Goal: Task Accomplishment & Management: Manage account settings

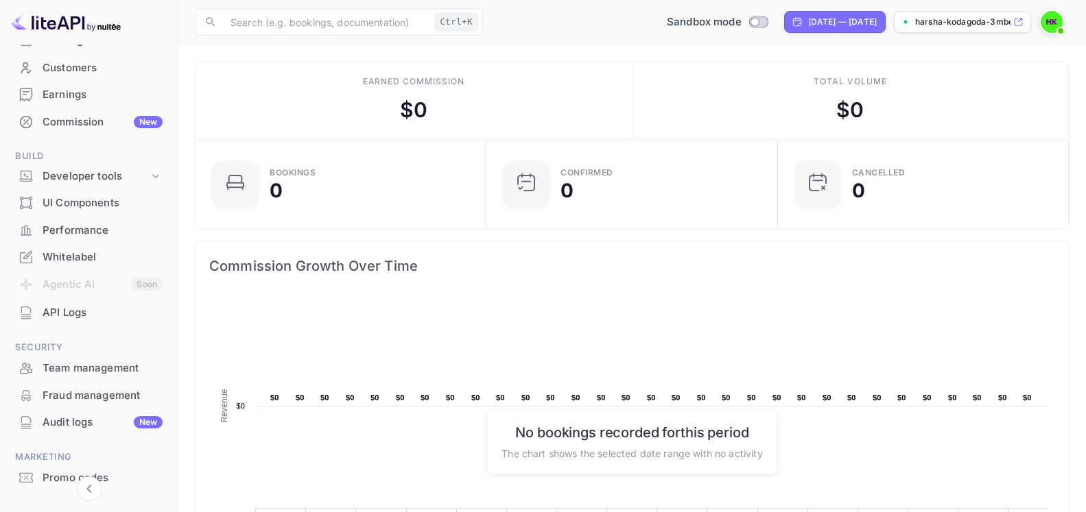
scroll to position [94, 0]
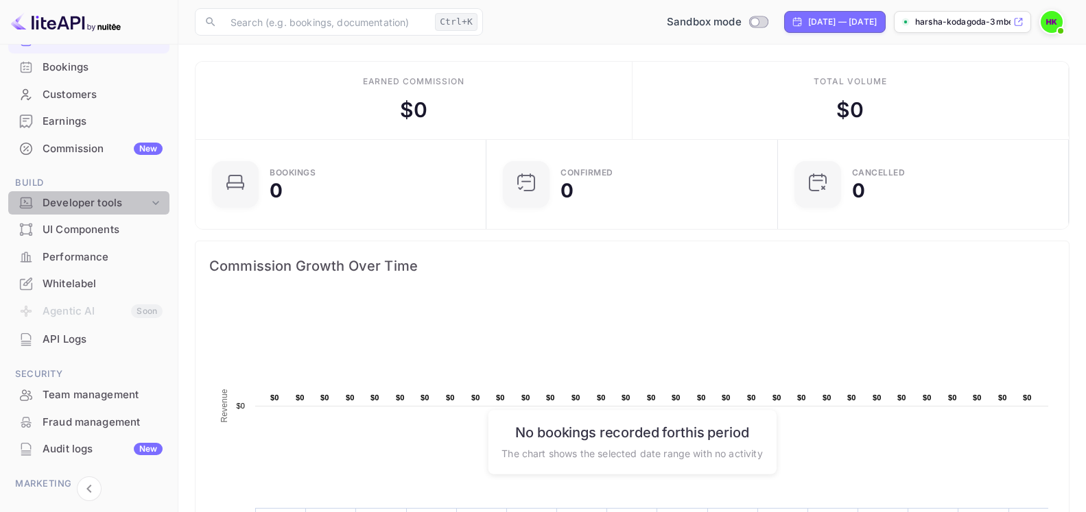
click at [103, 201] on div "Developer tools" at bounding box center [96, 203] width 106 height 16
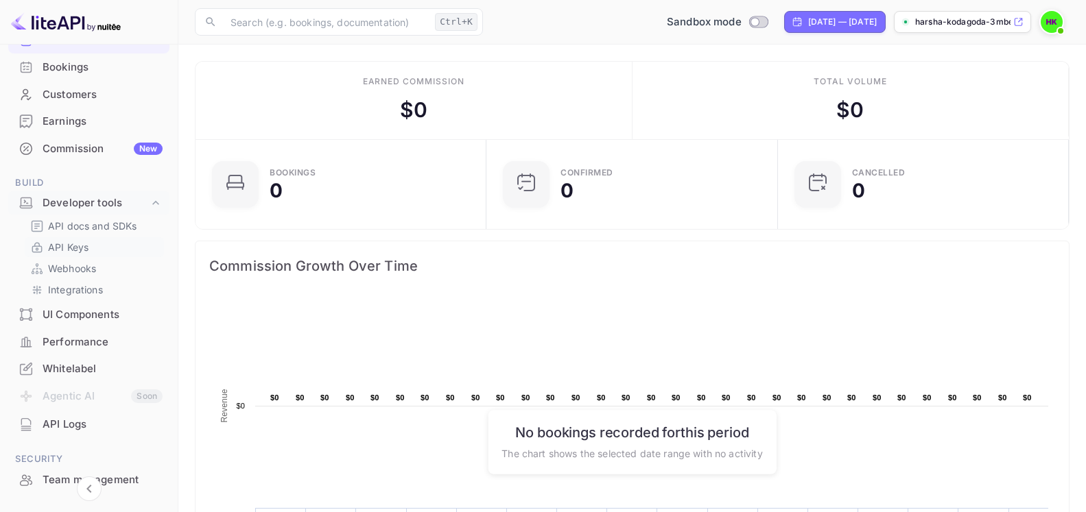
click at [64, 244] on p "API Keys" at bounding box center [68, 247] width 40 height 14
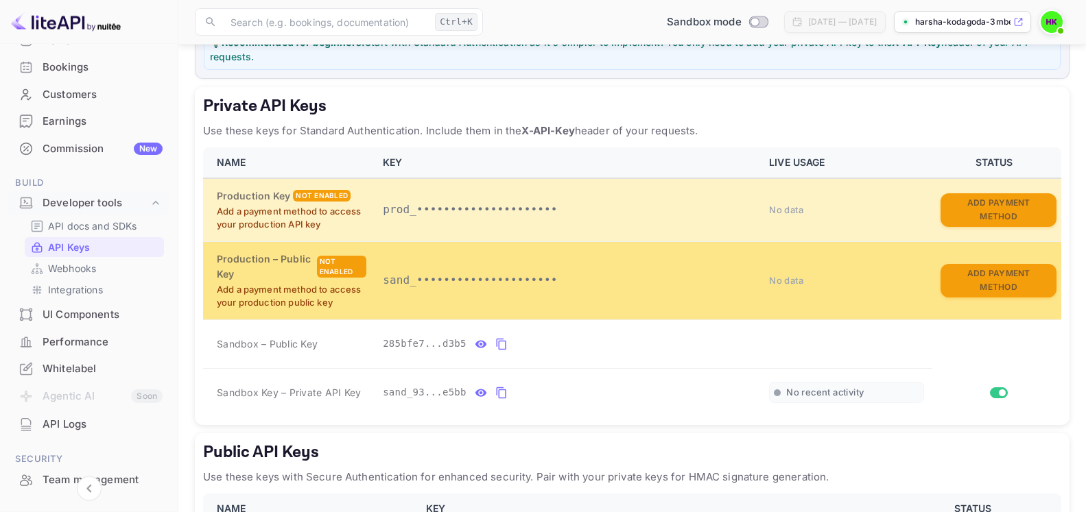
scroll to position [210, 0]
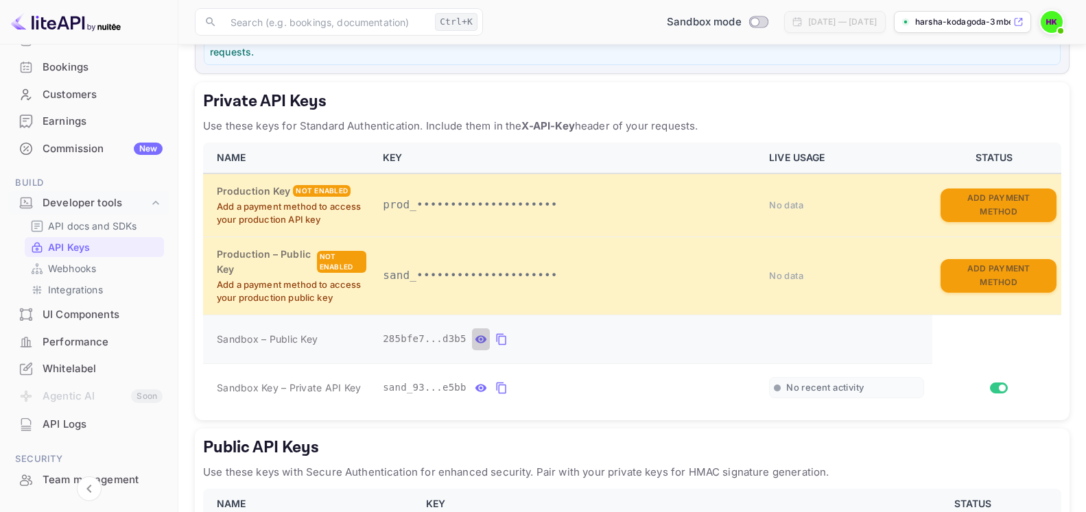
click at [475, 339] on icon "private api keys table" at bounding box center [481, 339] width 12 height 8
click at [623, 342] on button "private api keys table" at bounding box center [632, 339] width 18 height 22
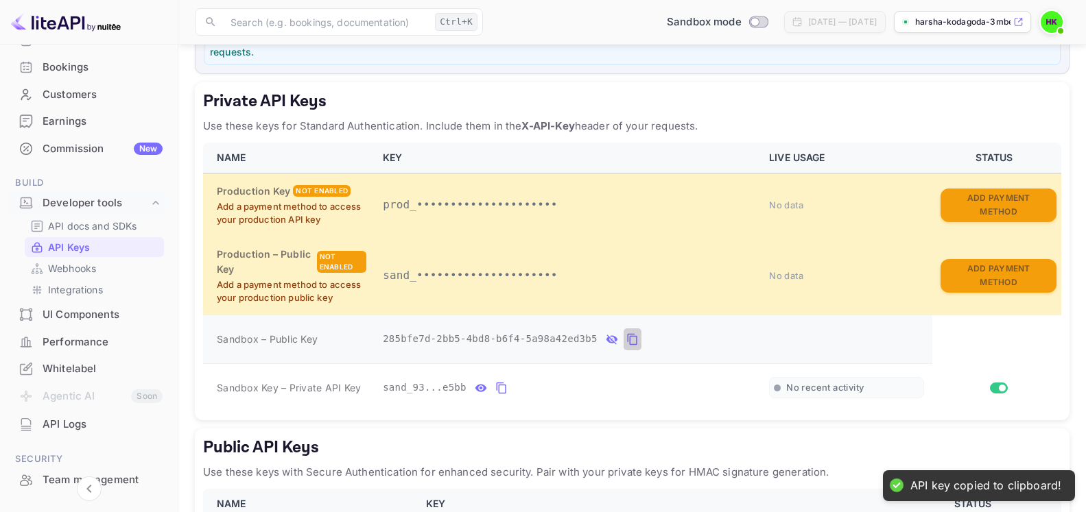
click at [626, 339] on icon "private api keys table" at bounding box center [632, 339] width 12 height 16
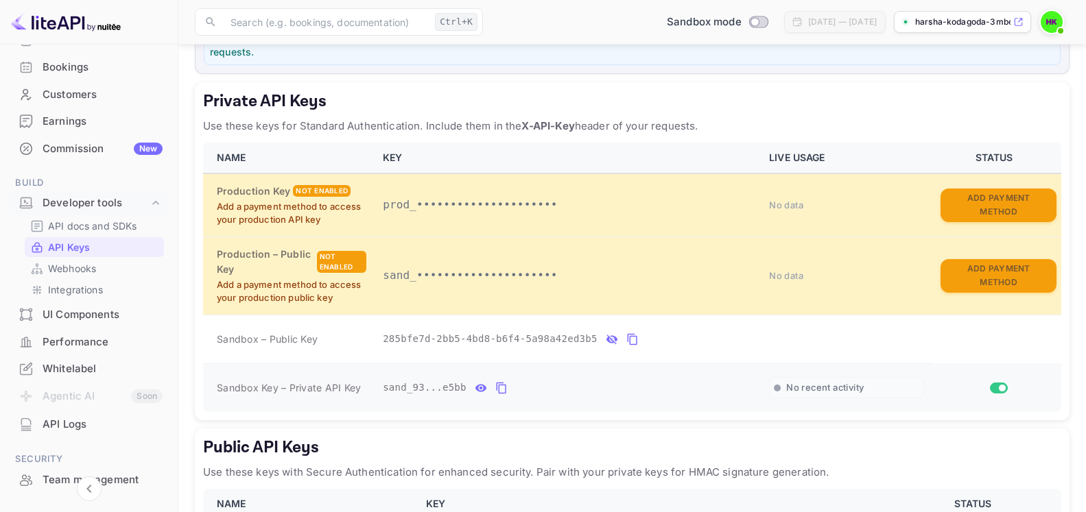
click at [496, 387] on icon "private api keys table" at bounding box center [501, 389] width 10 height 12
click at [173, 23] on div at bounding box center [89, 22] width 178 height 45
click at [775, 432] on div "Public API Keys Use these keys with Secure Authentication for enhanced security…" at bounding box center [632, 503] width 874 height 149
